Goal: Task Accomplishment & Management: Manage account settings

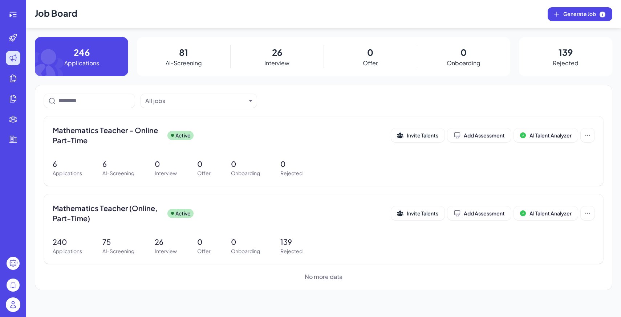
click at [10, 300] on img at bounding box center [13, 305] width 15 height 15
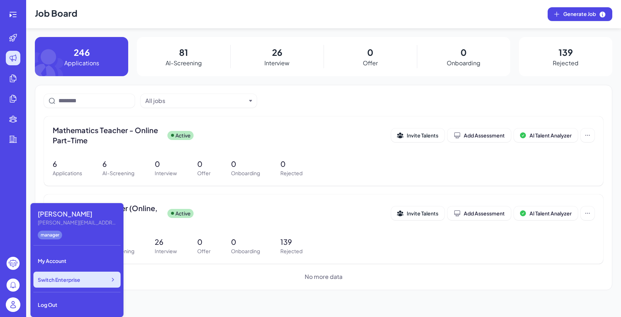
click at [70, 282] on span "Switch Enterprise" at bounding box center [59, 279] width 42 height 7
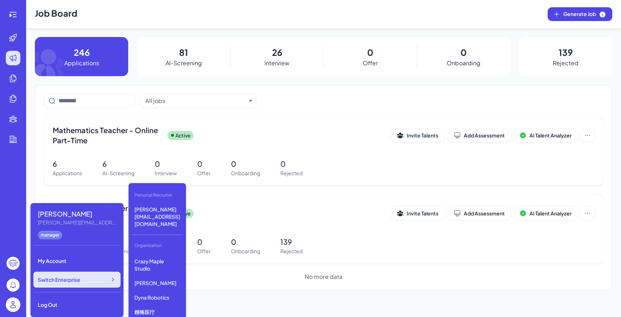
scroll to position [321, 0]
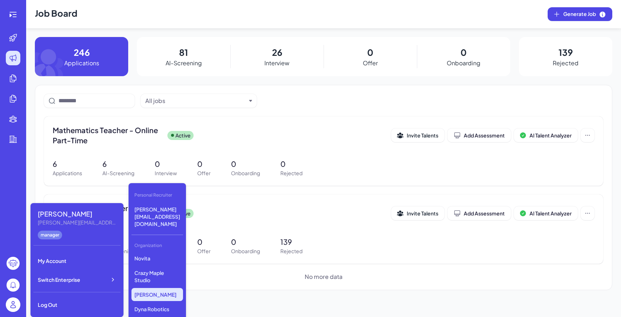
click at [145, 288] on p "Noah" at bounding box center [157, 294] width 52 height 13
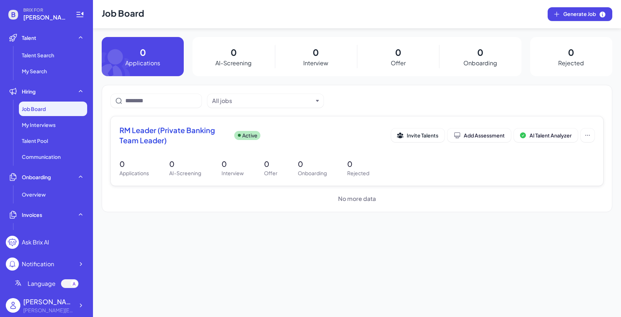
click at [232, 130] on div "RM Leader (Private Banking Team Leader) Active" at bounding box center [255, 135] width 272 height 20
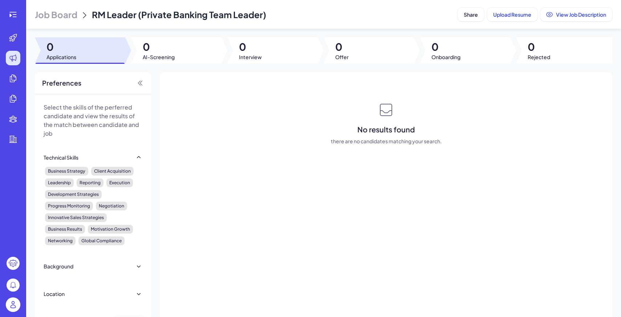
click at [58, 8] on header "Job Board RM Leader (Private Banking Team Leader) Share Upload Resume View Job …" at bounding box center [323, 14] width 595 height 29
click at [77, 16] on div "Job Board RM Leader (Private Banking Team Leader)" at bounding box center [245, 15] width 420 height 12
click at [60, 15] on span "Job Board" at bounding box center [56, 15] width 42 height 12
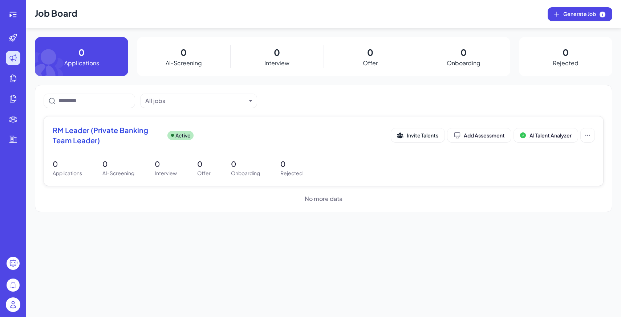
click at [93, 145] on span "RM Leader (Private Banking Team Leader)" at bounding box center [107, 135] width 109 height 20
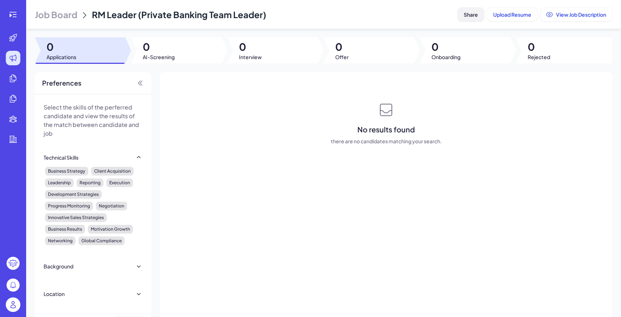
click at [466, 9] on button "Share" at bounding box center [471, 15] width 27 height 14
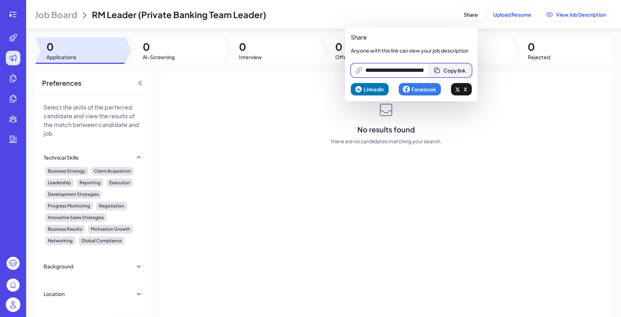
click at [455, 70] on span "Copy link" at bounding box center [454, 70] width 22 height 7
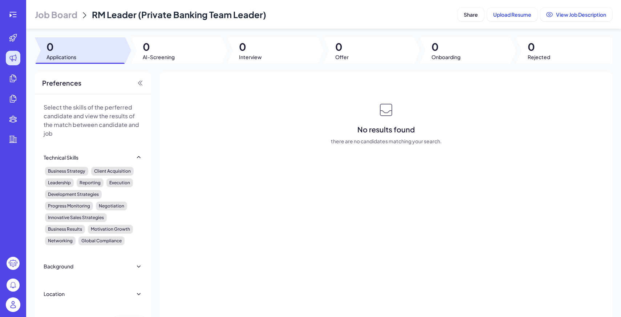
click at [11, 295] on div at bounding box center [12, 306] width 23 height 23
click at [15, 301] on img at bounding box center [13, 305] width 15 height 15
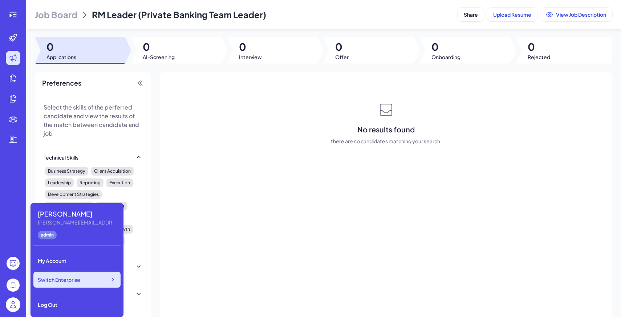
click at [74, 284] on div "Switch Enterprise" at bounding box center [76, 280] width 87 height 16
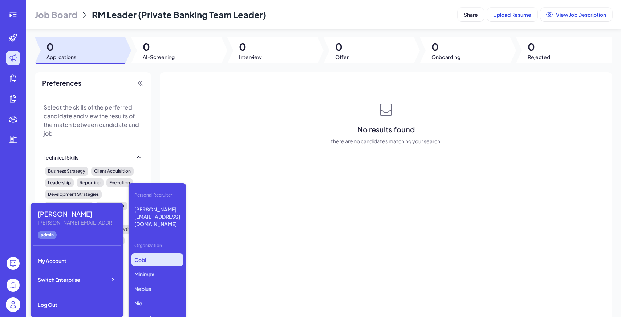
scroll to position [145, 0]
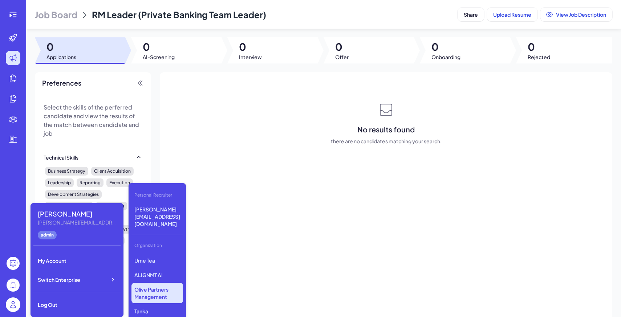
click at [147, 283] on p "Olive Partners Management" at bounding box center [157, 293] width 52 height 20
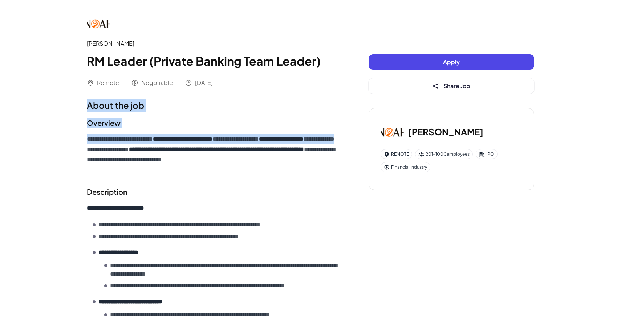
drag, startPoint x: 89, startPoint y: 106, endPoint x: 184, endPoint y: 152, distance: 106.1
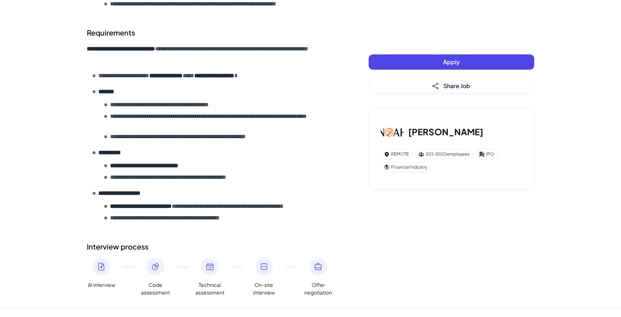
scroll to position [387, 0]
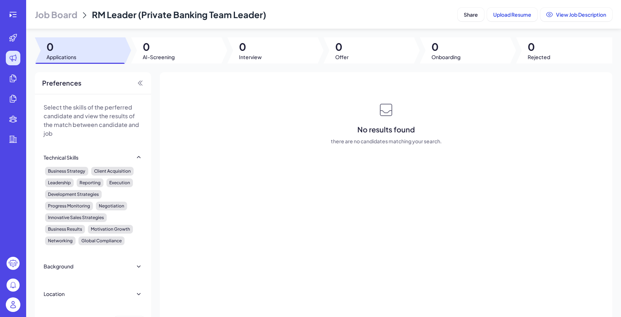
click at [77, 13] on div "Job Board RM Leader (Private Banking Team Leader)" at bounding box center [245, 15] width 420 height 12
click at [77, 13] on span "Job Board" at bounding box center [56, 15] width 42 height 12
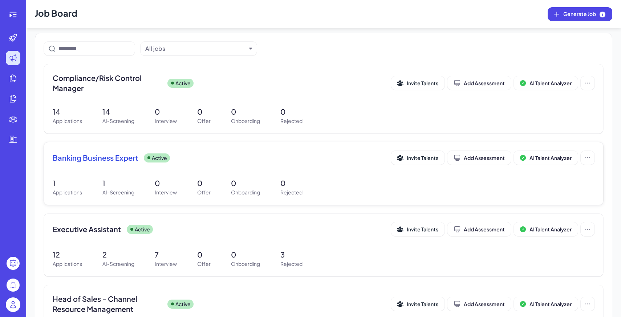
scroll to position [64, 0]
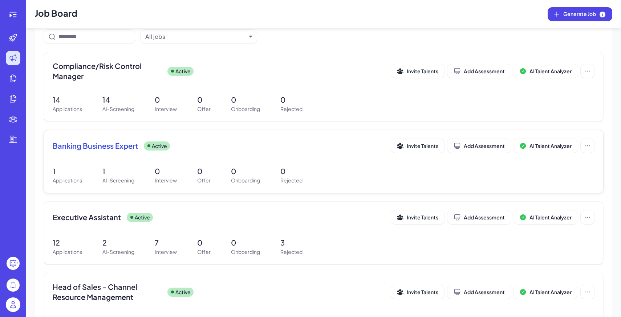
click at [221, 173] on div "1 Applications 1 AI-Screening 0 Interview 0 Offer 0 Onboarding 0 Rejected" at bounding box center [324, 175] width 542 height 19
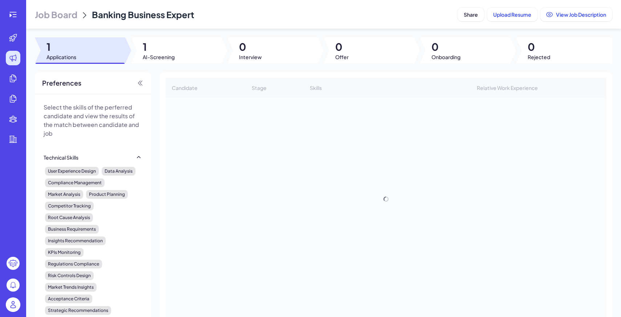
click at [159, 60] on span "AI-Screening" at bounding box center [159, 56] width 32 height 7
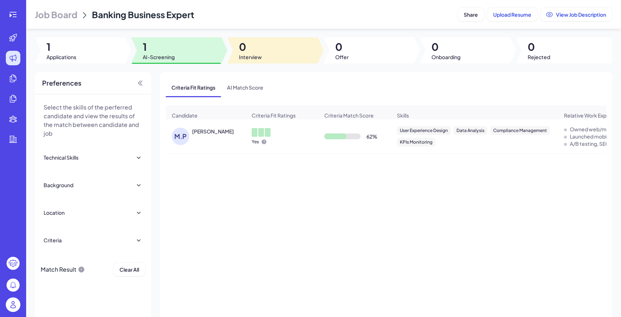
click at [248, 46] on span "0" at bounding box center [250, 46] width 23 height 13
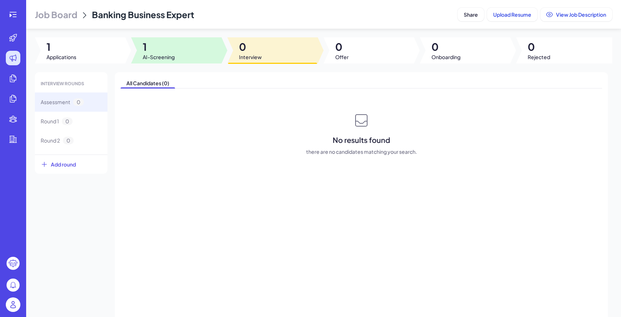
click at [206, 43] on div at bounding box center [176, 50] width 90 height 26
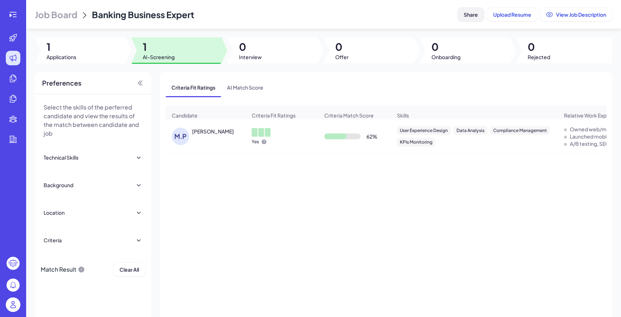
click at [471, 16] on span "Share" at bounding box center [471, 14] width 14 height 7
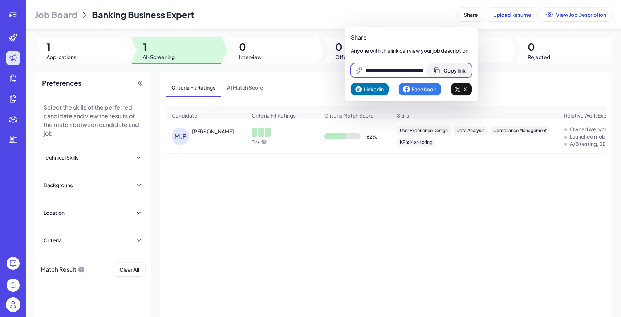
click at [458, 67] on button "Copy link" at bounding box center [450, 71] width 44 height 14
click at [88, 11] on icon at bounding box center [84, 15] width 9 height 9
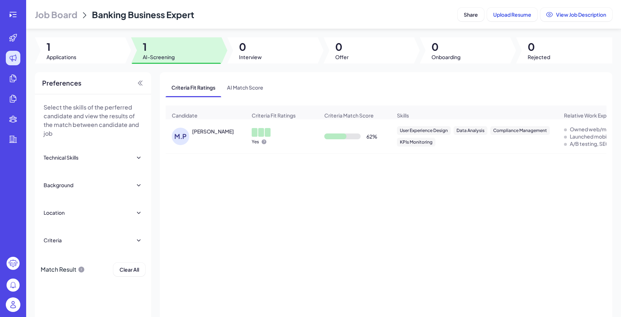
click at [66, 15] on span "Job Board" at bounding box center [56, 15] width 42 height 12
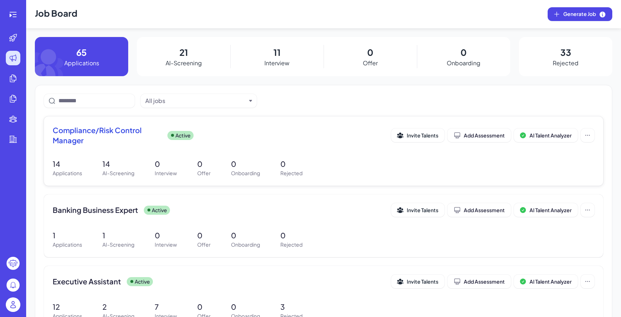
click at [166, 154] on div "Compliance/Risk Control Manager Active Invite Talents Add Assessment AI Talent …" at bounding box center [323, 151] width 559 height 69
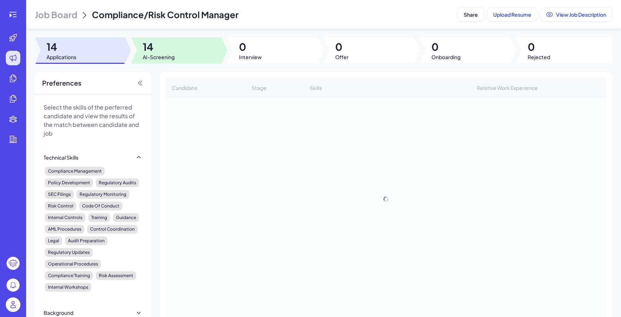
click at [156, 54] on span "AI-Screening" at bounding box center [159, 56] width 32 height 7
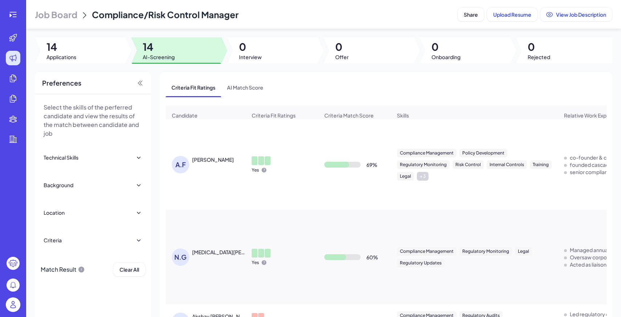
scroll to position [149, 0]
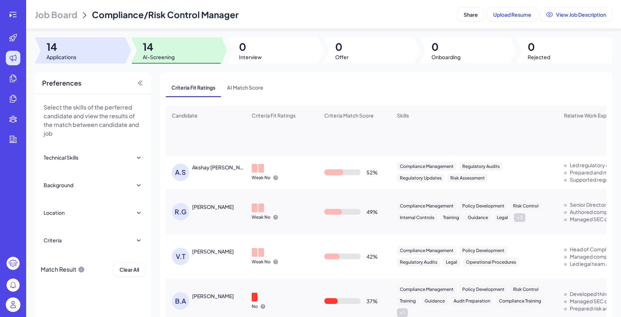
click at [75, 50] on span "14" at bounding box center [61, 46] width 30 height 13
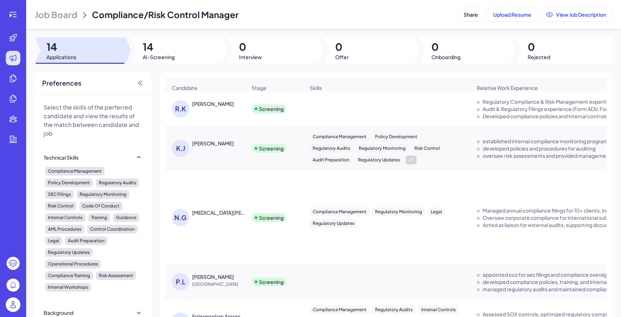
click at [64, 21] on header "Job Board Compliance/Risk Control Manager Share Upload Resume View Job Descript…" at bounding box center [323, 14] width 595 height 29
click at [65, 18] on span "Job Board" at bounding box center [56, 15] width 42 height 12
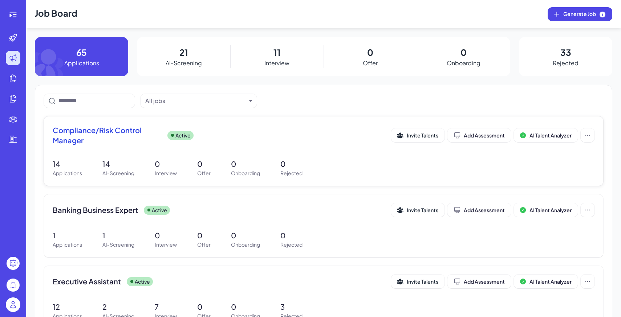
click at [208, 162] on p "0" at bounding box center [203, 164] width 13 height 11
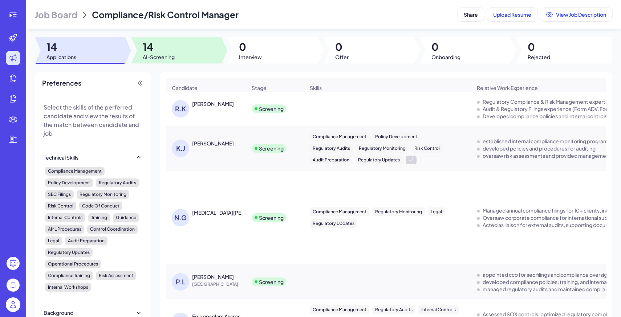
click at [164, 40] on span "14" at bounding box center [159, 46] width 32 height 13
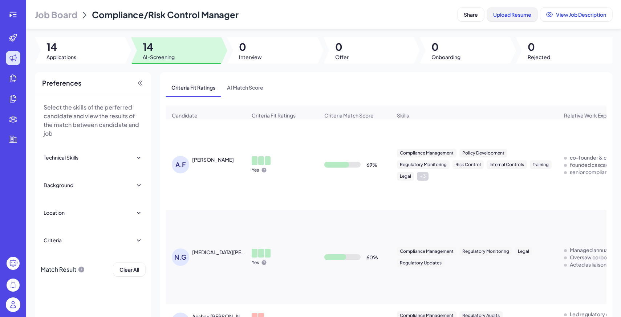
click at [501, 13] on span "Upload Resume" at bounding box center [512, 14] width 38 height 7
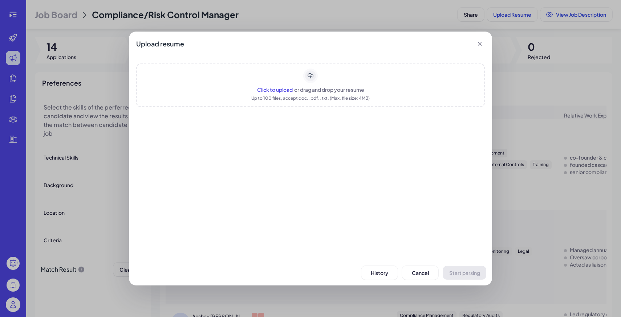
click at [279, 93] on div "Click to upload or drag and drop your resume Up to 100 files, accept doc., pdf.…" at bounding box center [310, 86] width 349 height 44
click at [453, 267] on button "Start parsing" at bounding box center [465, 273] width 44 height 14
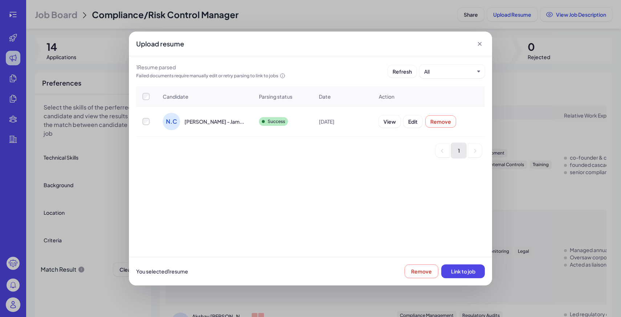
click at [472, 281] on div "You selected 1 resume Remove Link to job" at bounding box center [310, 271] width 363 height 29
click at [468, 275] on button "Link to job" at bounding box center [463, 272] width 44 height 14
click at [479, 42] on icon at bounding box center [479, 43] width 7 height 7
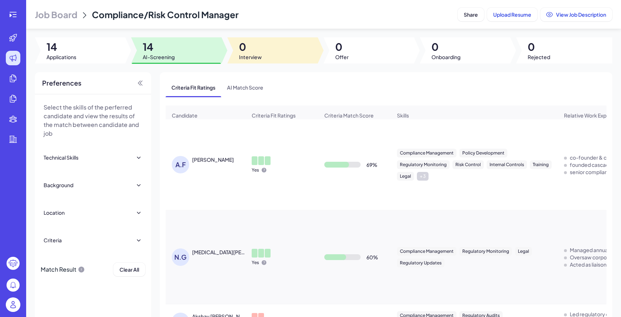
click at [243, 55] on span "Interview" at bounding box center [250, 56] width 23 height 7
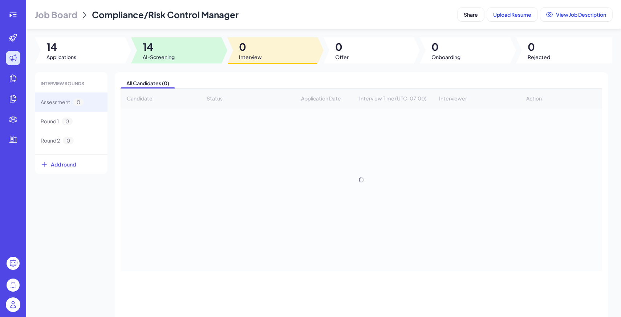
click at [179, 53] on div at bounding box center [176, 50] width 90 height 26
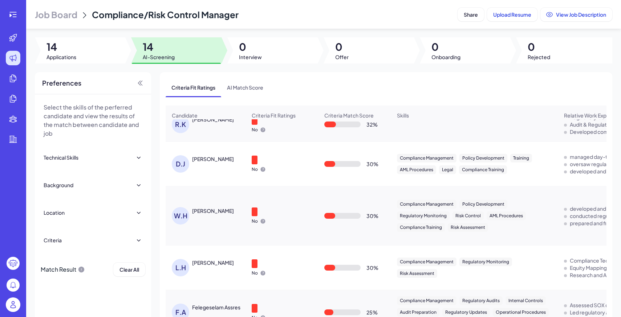
scroll to position [496, 0]
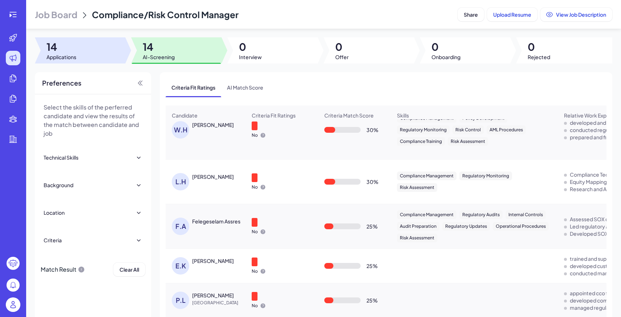
click at [118, 54] on div at bounding box center [80, 50] width 90 height 26
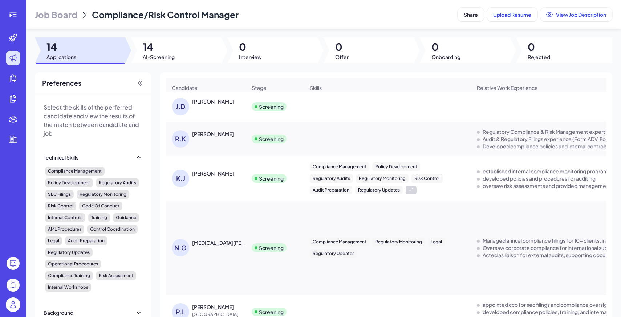
click at [245, 107] on div "J.D JAMES DEE" at bounding box center [209, 106] width 75 height 17
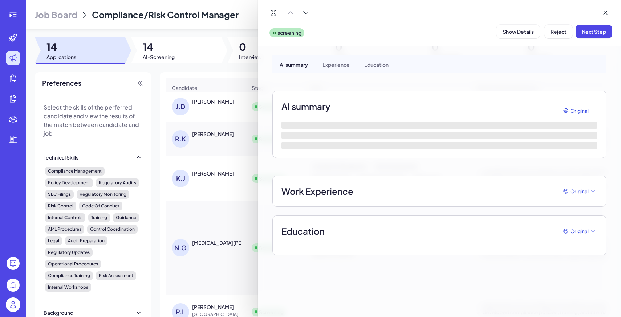
click at [183, 64] on div at bounding box center [310, 158] width 621 height 317
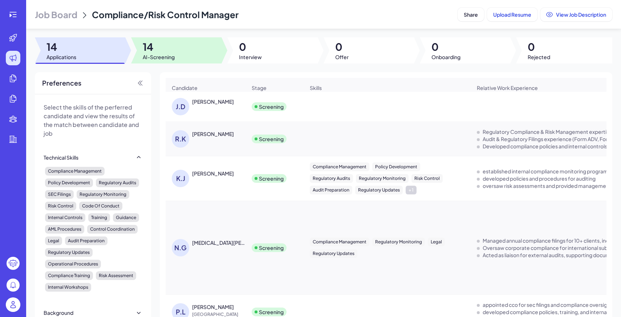
click at [171, 56] on span "AI-Screening" at bounding box center [159, 56] width 32 height 7
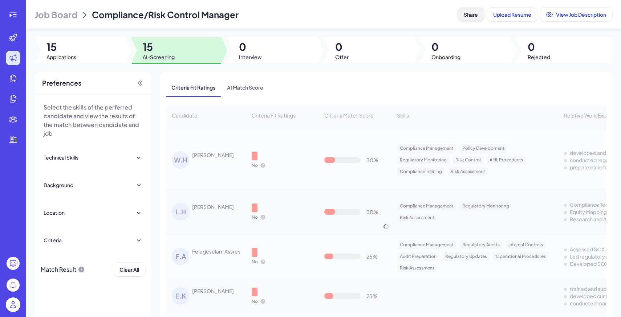
click at [468, 13] on span "Share" at bounding box center [471, 14] width 14 height 7
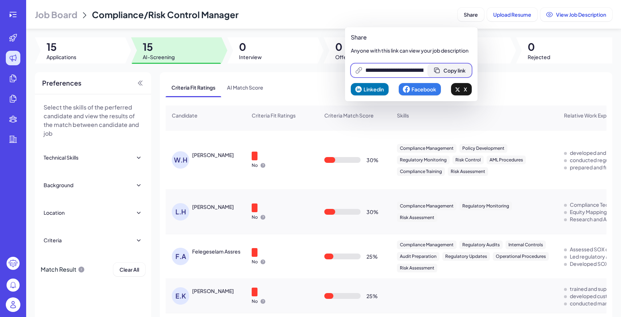
click at [465, 68] on span "Copy link" at bounding box center [454, 70] width 22 height 7
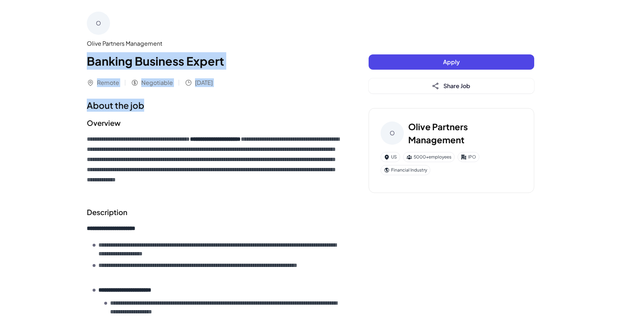
drag, startPoint x: 86, startPoint y: 58, endPoint x: 189, endPoint y: 119, distance: 119.7
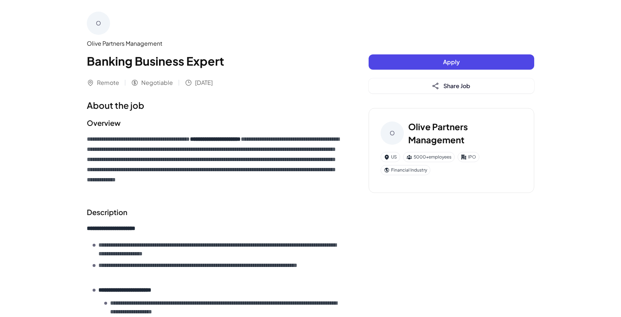
click at [157, 122] on h2 "Overview" at bounding box center [213, 123] width 253 height 11
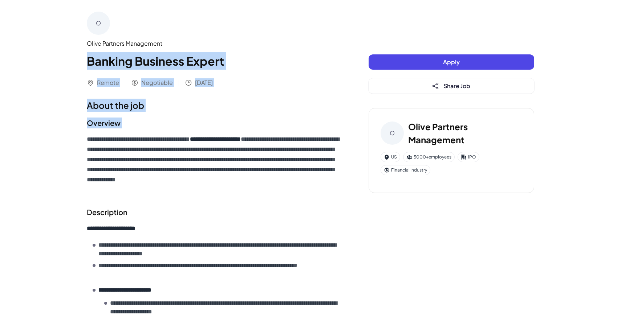
drag, startPoint x: 88, startPoint y: 62, endPoint x: 212, endPoint y: 143, distance: 148.1
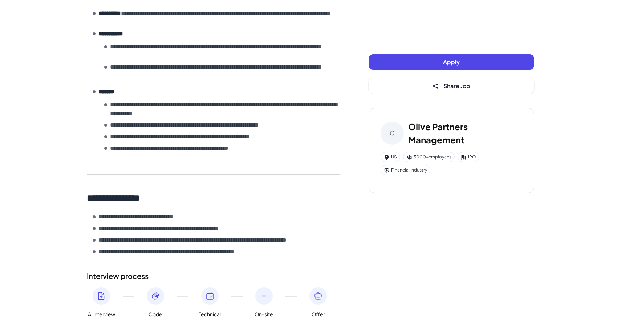
scroll to position [701, 0]
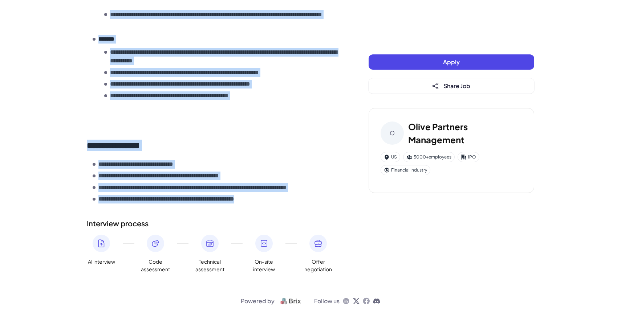
copy div "**********"
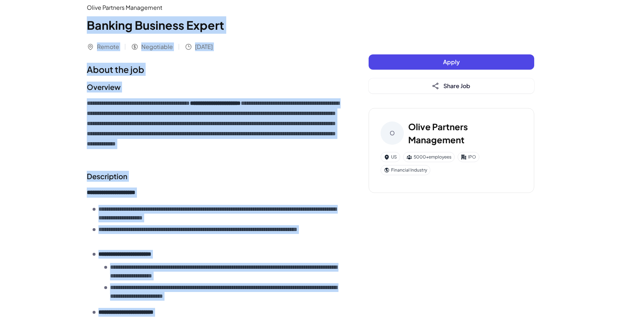
scroll to position [0, 0]
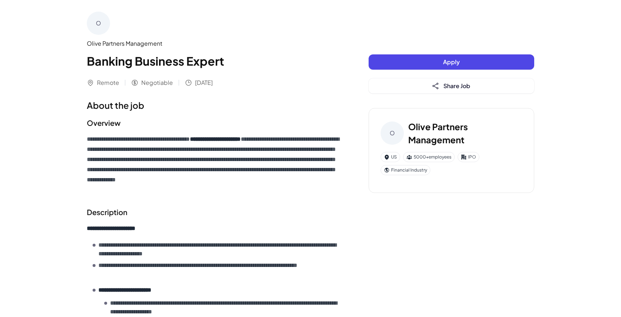
click at [271, 100] on h1 "About the job" at bounding box center [213, 105] width 253 height 13
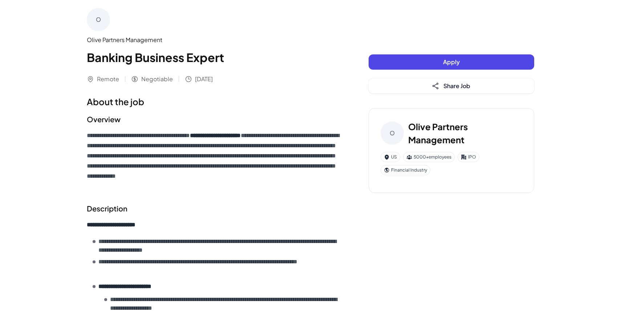
scroll to position [5, 0]
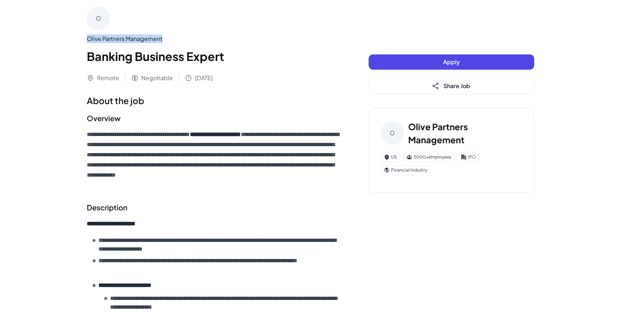
drag, startPoint x: 88, startPoint y: 40, endPoint x: 170, endPoint y: 41, distance: 82.8
click at [170, 41] on div "Olive Partners Management" at bounding box center [213, 39] width 253 height 9
copy div "Olive Partners Management"
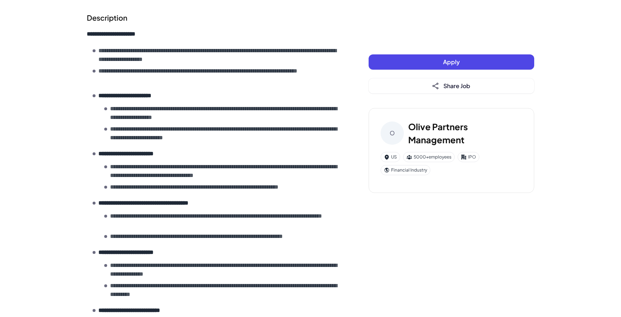
scroll to position [0, 0]
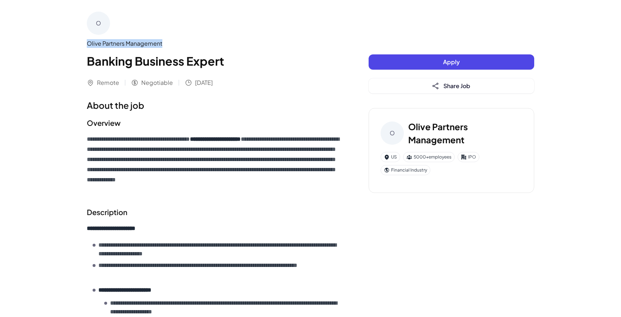
copy div "Olive Partners Management"
click at [113, 67] on h1 "Banking Business Expert" at bounding box center [213, 60] width 253 height 17
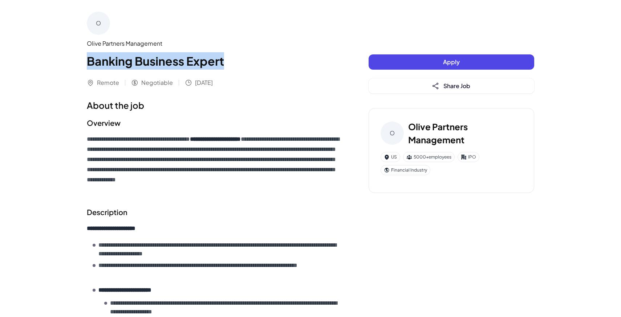
drag, startPoint x: 87, startPoint y: 58, endPoint x: 270, endPoint y: 59, distance: 182.7
click at [270, 60] on h1 "Banking Business Expert" at bounding box center [213, 60] width 253 height 17
copy h1 "Banking Business Expert"
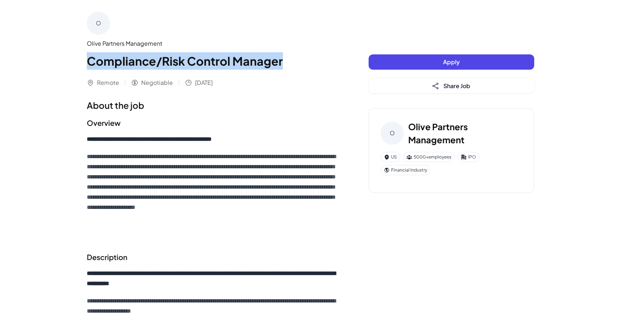
drag, startPoint x: 88, startPoint y: 64, endPoint x: 342, endPoint y: 64, distance: 253.5
copy h1 "Compliance/Risk Control Manager"
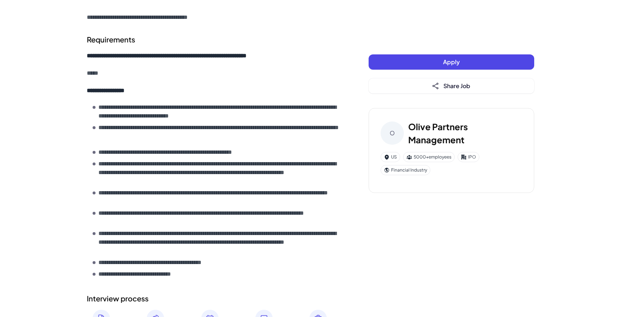
scroll to position [698, 0]
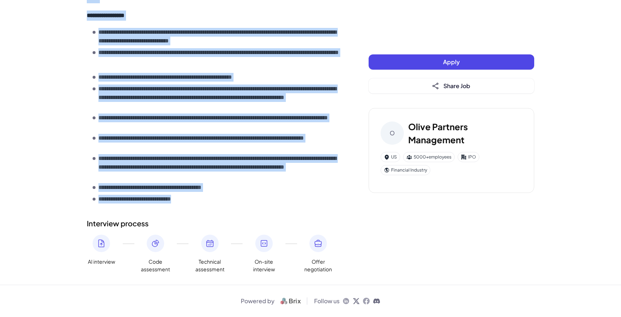
click at [203, 201] on li "**********" at bounding box center [216, 199] width 247 height 9
copy div "**********"
